Goal: Transaction & Acquisition: Purchase product/service

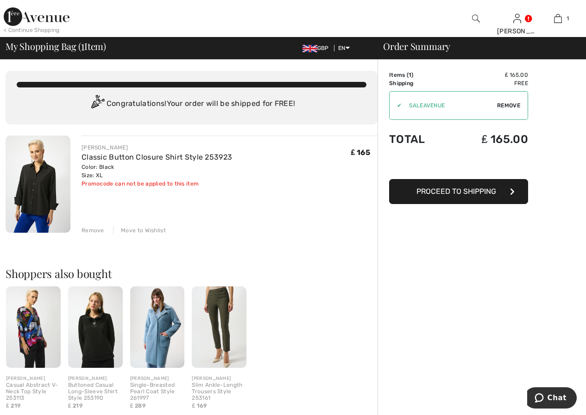
scroll to position [0, 0]
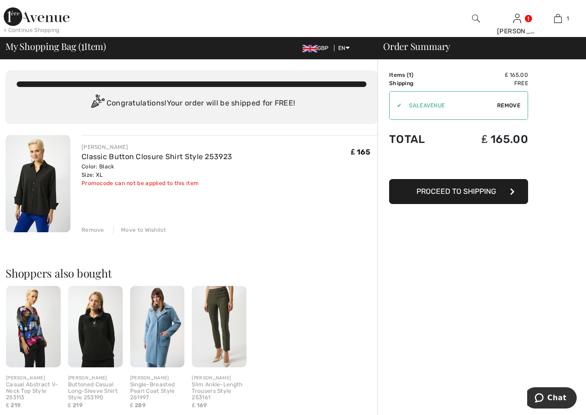
click at [499, 107] on span "Remove" at bounding box center [508, 105] width 23 height 8
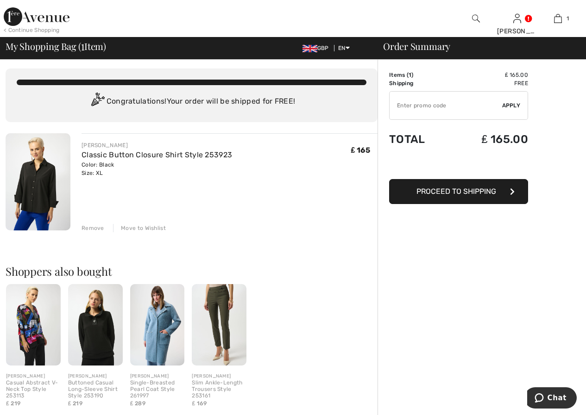
scroll to position [0, 0]
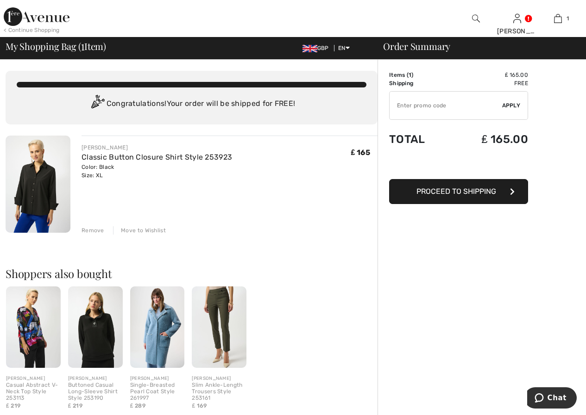
click at [465, 197] on button "Proceed to Shipping" at bounding box center [458, 191] width 139 height 25
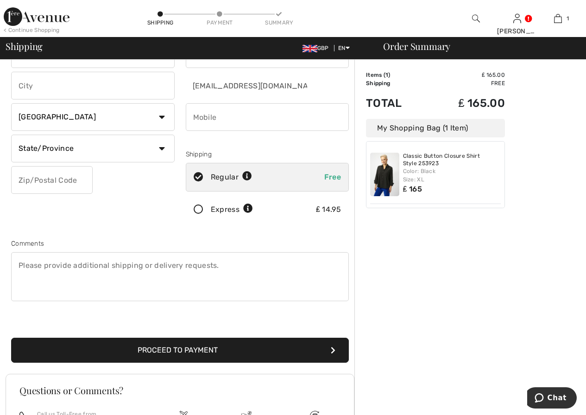
scroll to position [78, 0]
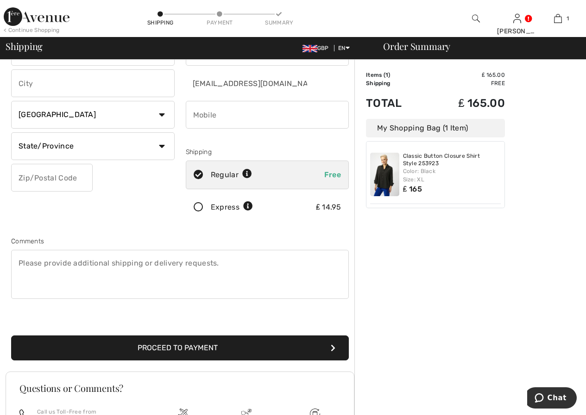
click at [224, 354] on button "Proceed to Payment" at bounding box center [180, 348] width 338 height 25
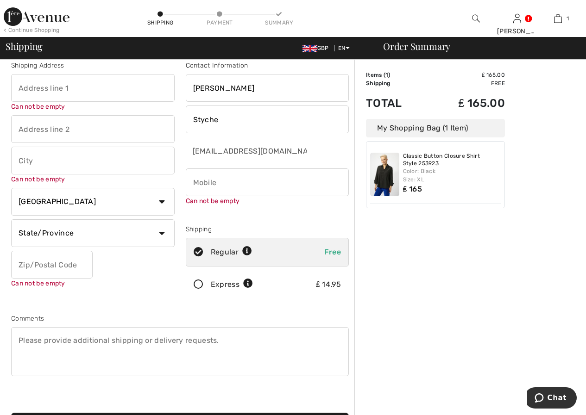
scroll to position [0, 0]
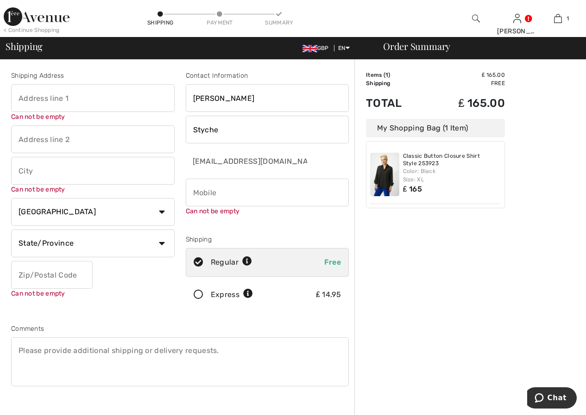
click at [95, 98] on input "text" at bounding box center [92, 98] width 163 height 28
type input "4 [PERSON_NAME]"
click at [75, 140] on input "text" at bounding box center [92, 140] width 163 height 28
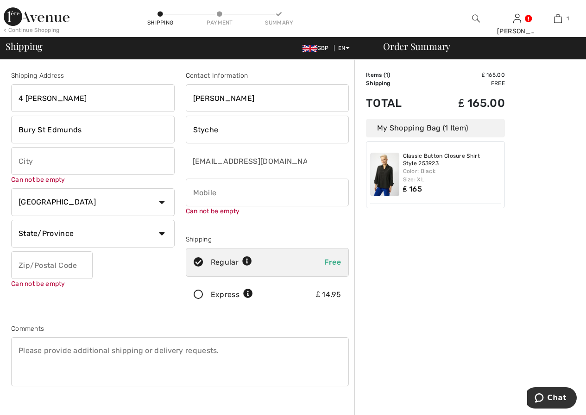
type input "Bury St Edmunds"
click at [76, 172] on input "text" at bounding box center [92, 161] width 163 height 28
type input "[GEOGRAPHIC_DATA]"
click at [81, 203] on select "Country [GEOGRAPHIC_DATA] [GEOGRAPHIC_DATA] [GEOGRAPHIC_DATA] [GEOGRAPHIC_DATA]…" at bounding box center [92, 202] width 163 height 28
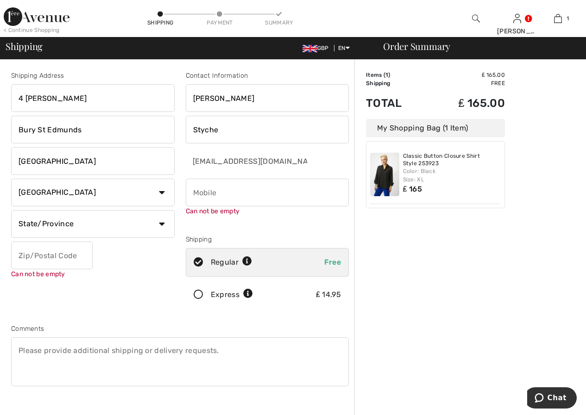
select select "GB"
click at [11, 179] on select "Country [GEOGRAPHIC_DATA] [GEOGRAPHIC_DATA] [GEOGRAPHIC_DATA] [GEOGRAPHIC_DATA]…" at bounding box center [92, 193] width 163 height 28
click at [60, 220] on input "text" at bounding box center [92, 224] width 163 height 28
type input "[GEOGRAPHIC_DATA]"
click at [45, 258] on input "text" at bounding box center [52, 256] width 82 height 28
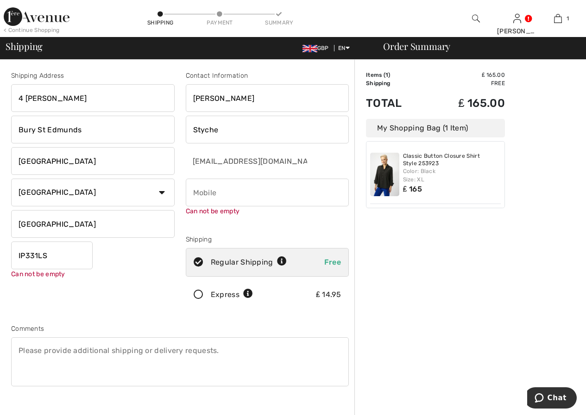
type input "IP331LS"
click at [228, 195] on input "phone" at bounding box center [267, 193] width 163 height 28
type input "07802747874"
